Goal: Transaction & Acquisition: Purchase product/service

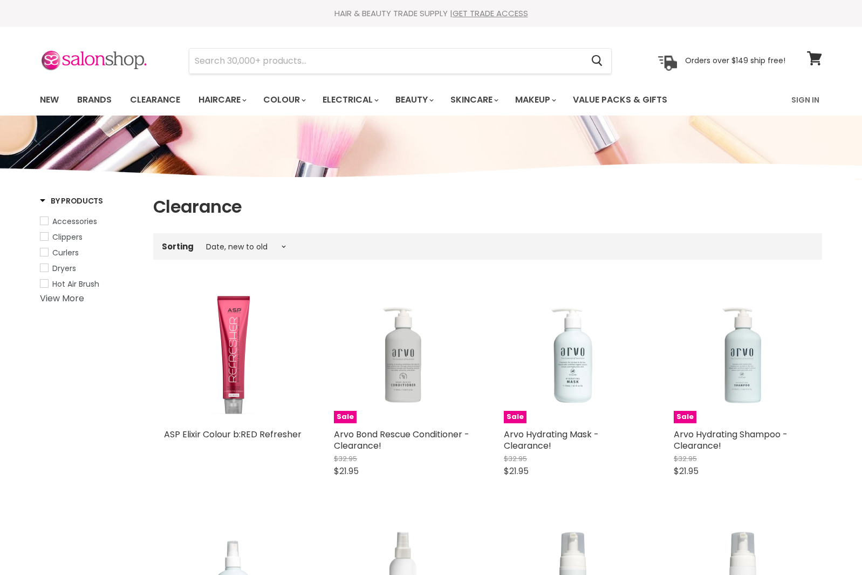
select select "created-descending"
click at [93, 98] on link "Brands" at bounding box center [94, 99] width 51 height 23
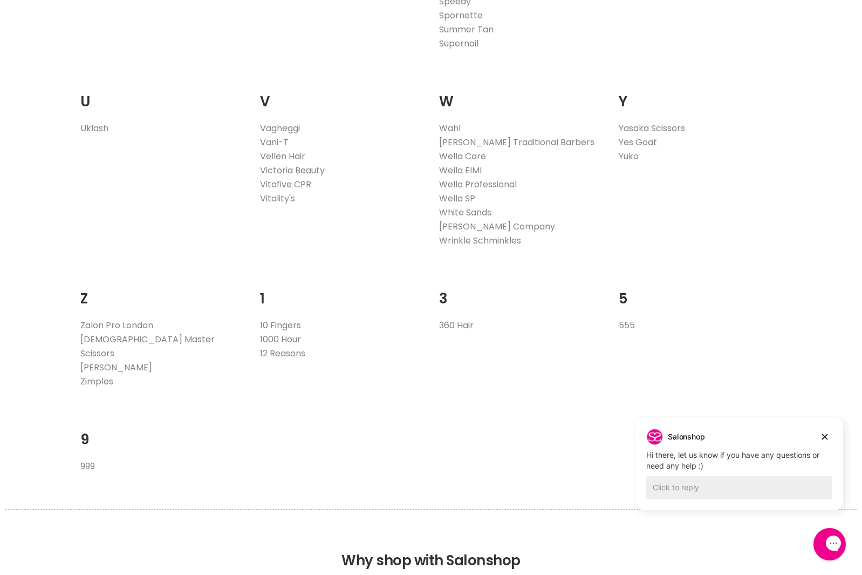
scroll to position [2088, 0]
click at [503, 181] on link "Wella Professional" at bounding box center [478, 184] width 78 height 12
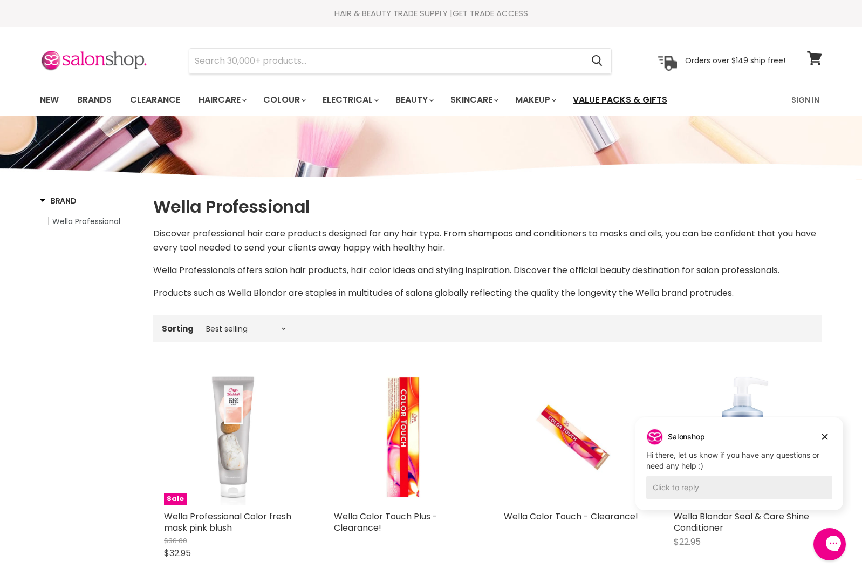
click at [644, 99] on link "Value Packs & Gifts" at bounding box center [620, 99] width 111 height 23
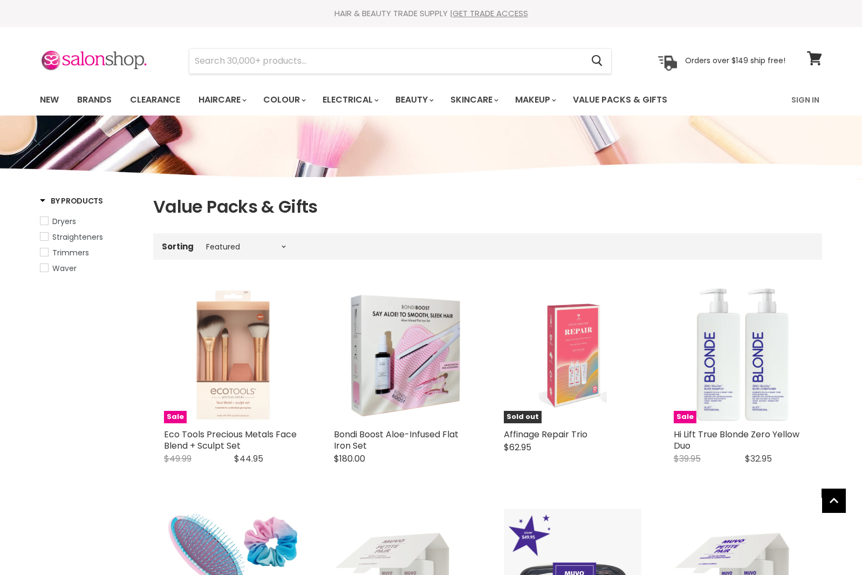
select select "manual"
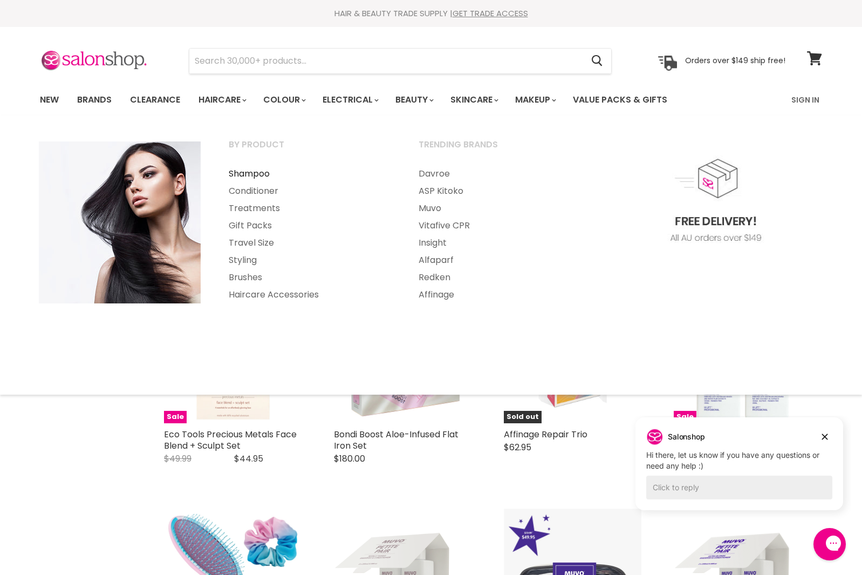
click at [262, 172] on link "Shampoo" at bounding box center [309, 173] width 188 height 17
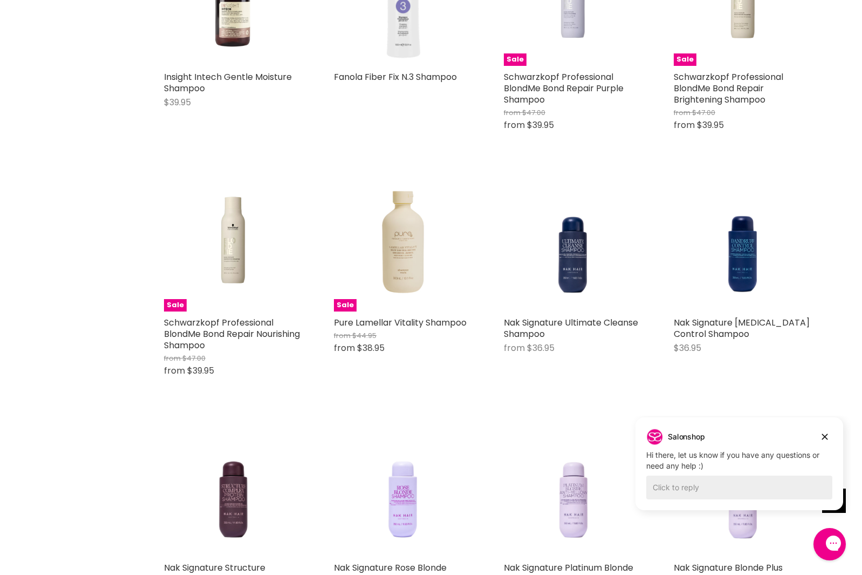
scroll to position [1743, 0]
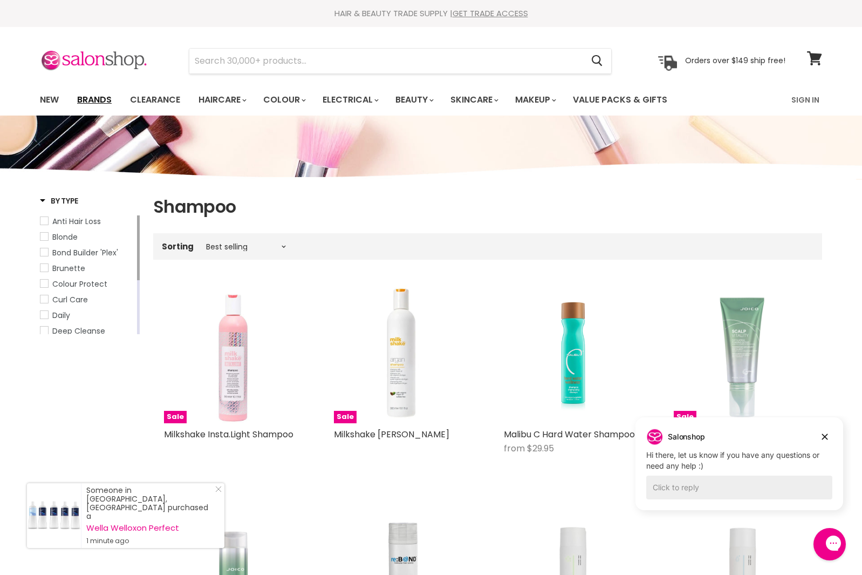
click at [98, 99] on link "Brands" at bounding box center [94, 99] width 51 height 23
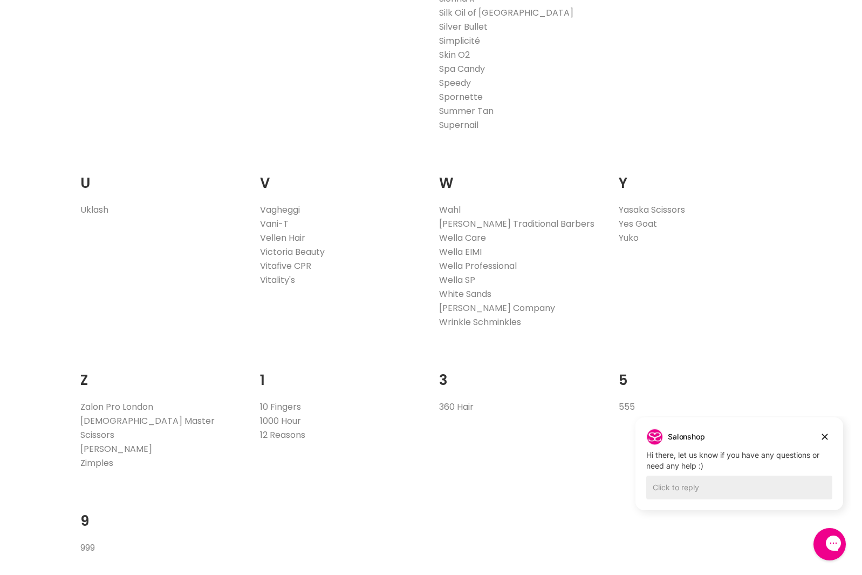
scroll to position [2007, 0]
click at [456, 233] on link "Wella Care" at bounding box center [462, 236] width 47 height 12
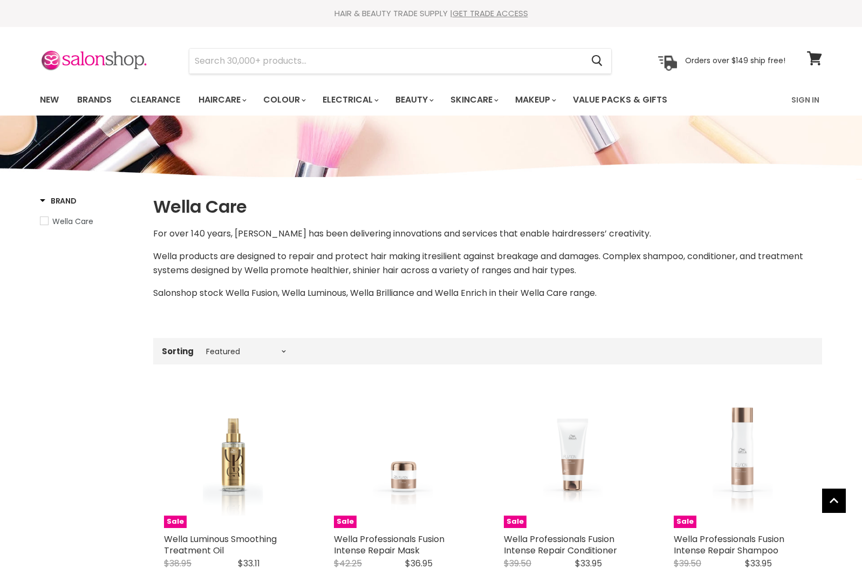
select select "manual"
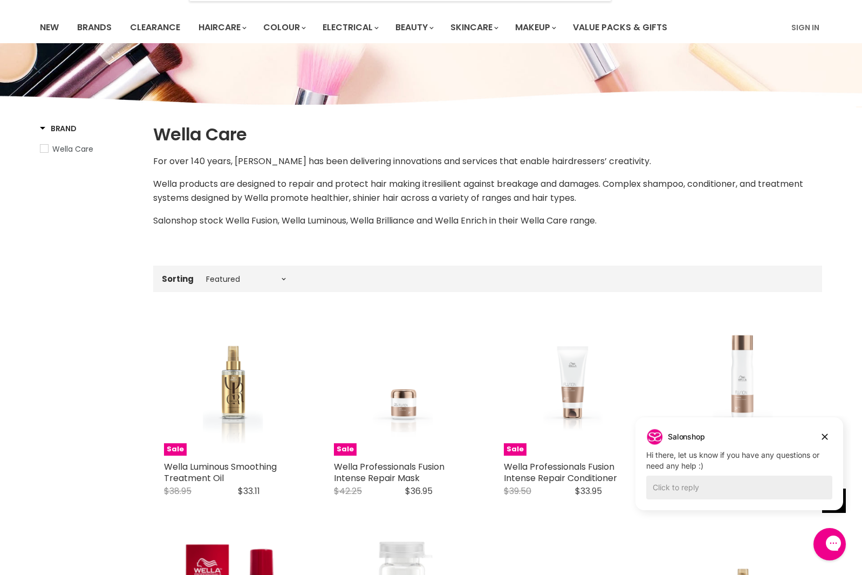
scroll to position [68, 0]
